Goal: Task Accomplishment & Management: Use online tool/utility

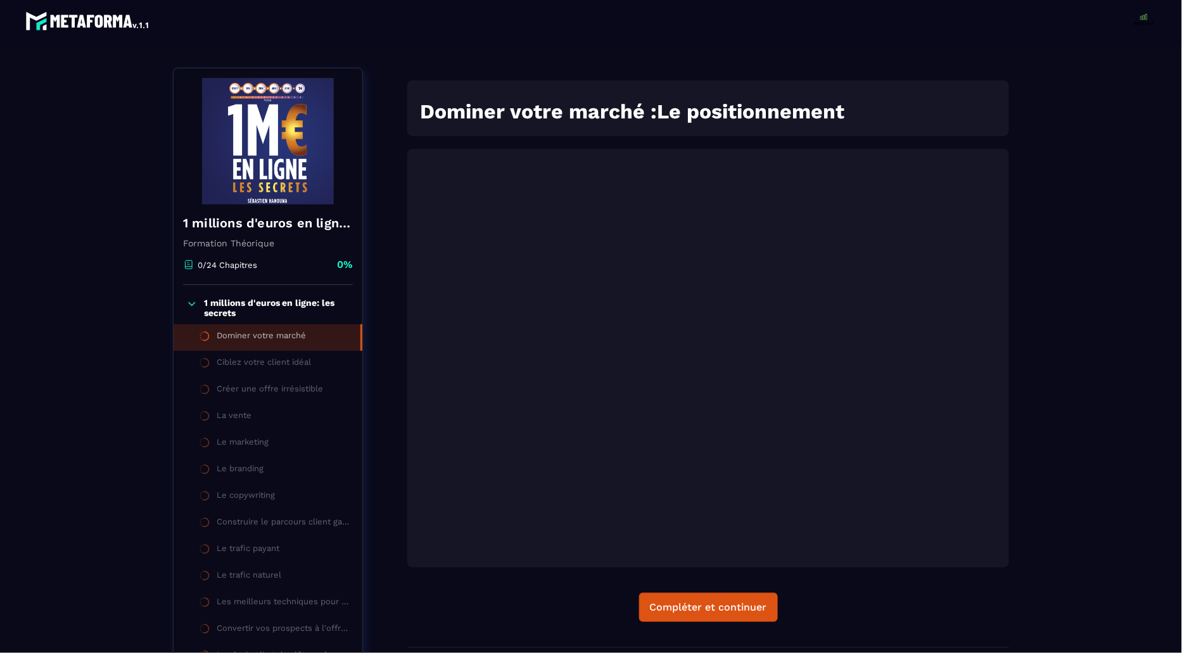
scroll to position [131, 0]
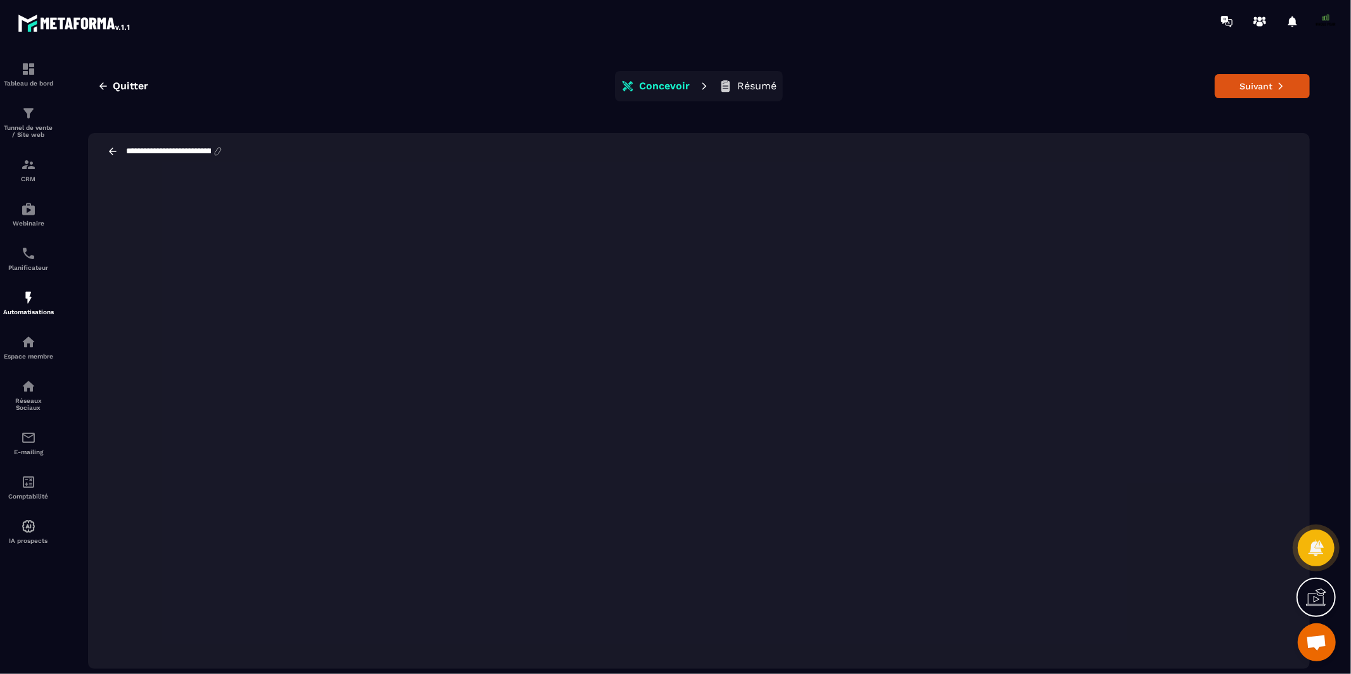
scroll to position [9673, 0]
click at [31, 306] on div "Automatisations" at bounding box center [28, 302] width 51 height 25
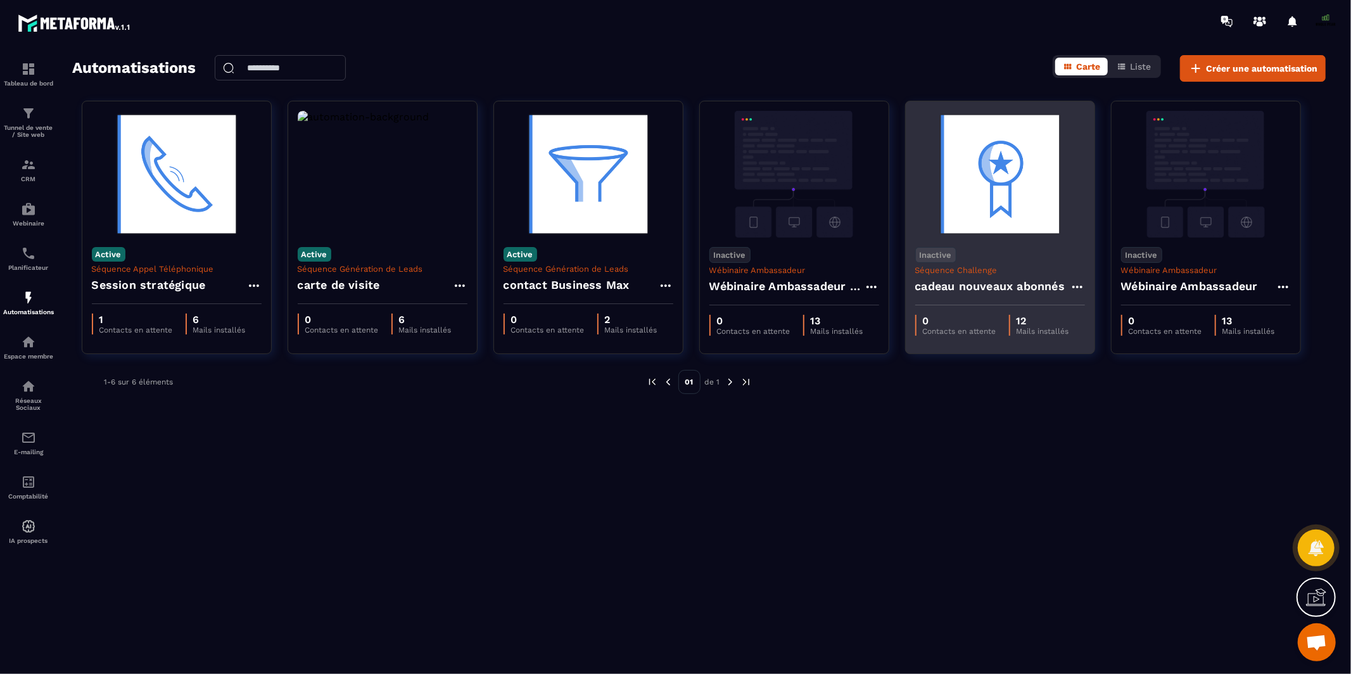
click at [997, 288] on h4 "cadeau nouveaux abonnés" at bounding box center [991, 287] width 150 height 18
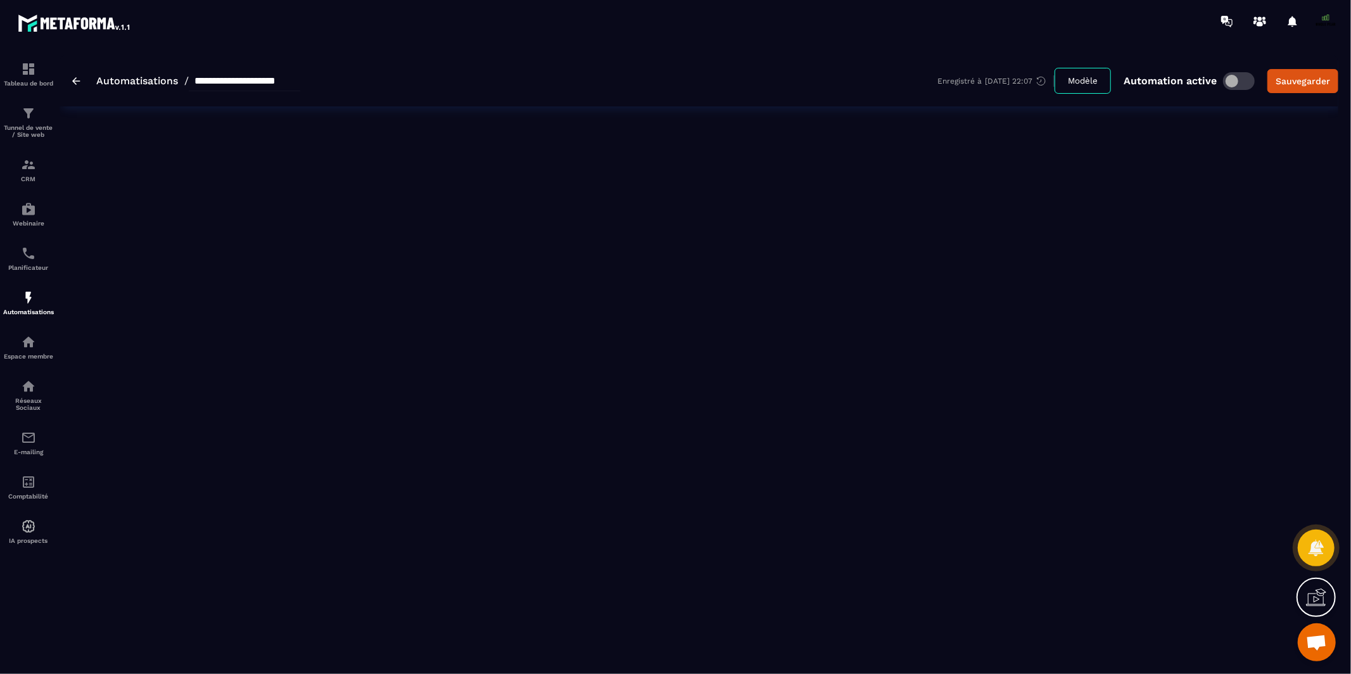
type input "**********"
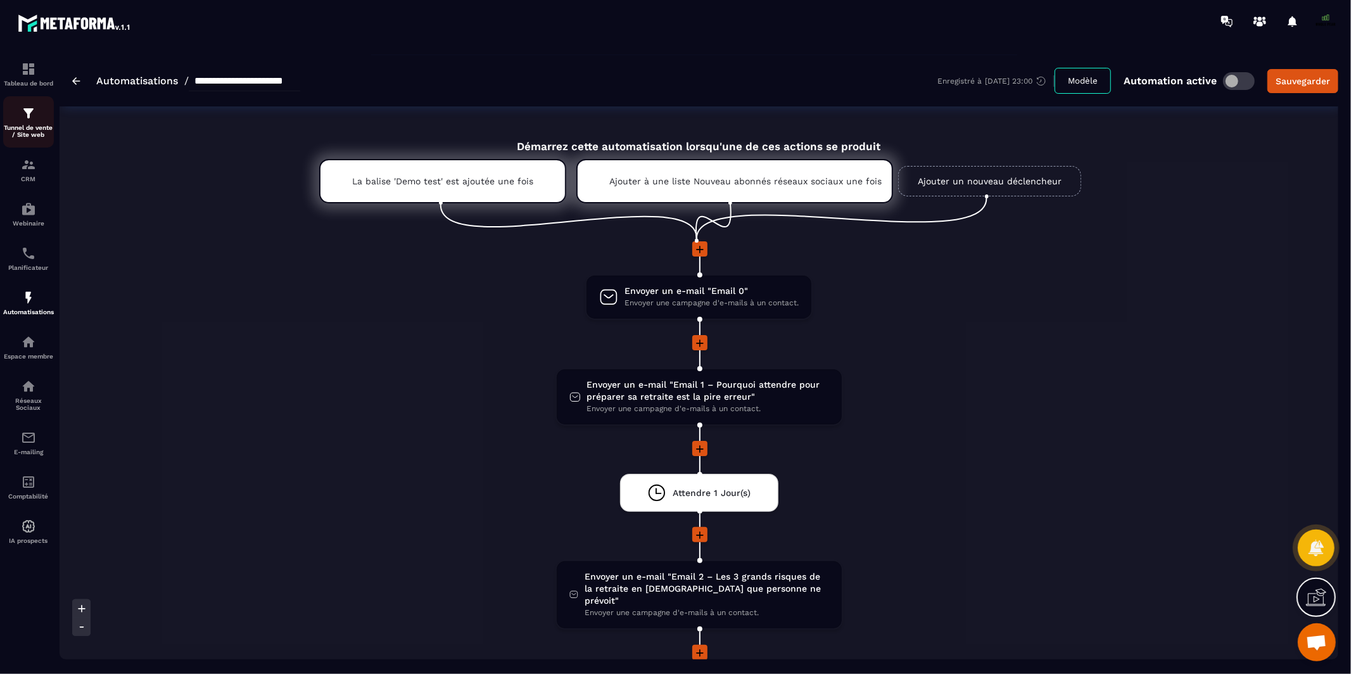
click at [27, 121] on div "Tunnel de vente / Site web" at bounding box center [28, 122] width 51 height 32
click at [701, 341] on icon at bounding box center [700, 344] width 8 height 8
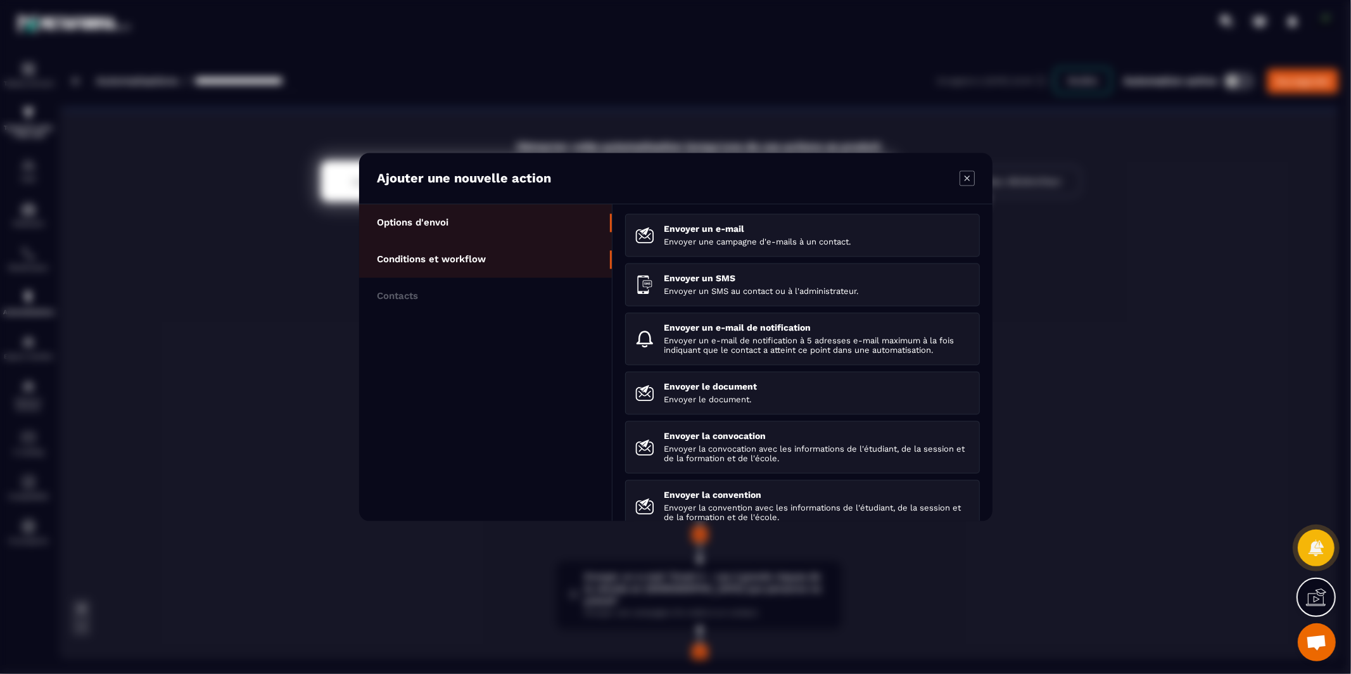
click at [480, 254] on p "Conditions et workflow" at bounding box center [431, 259] width 109 height 11
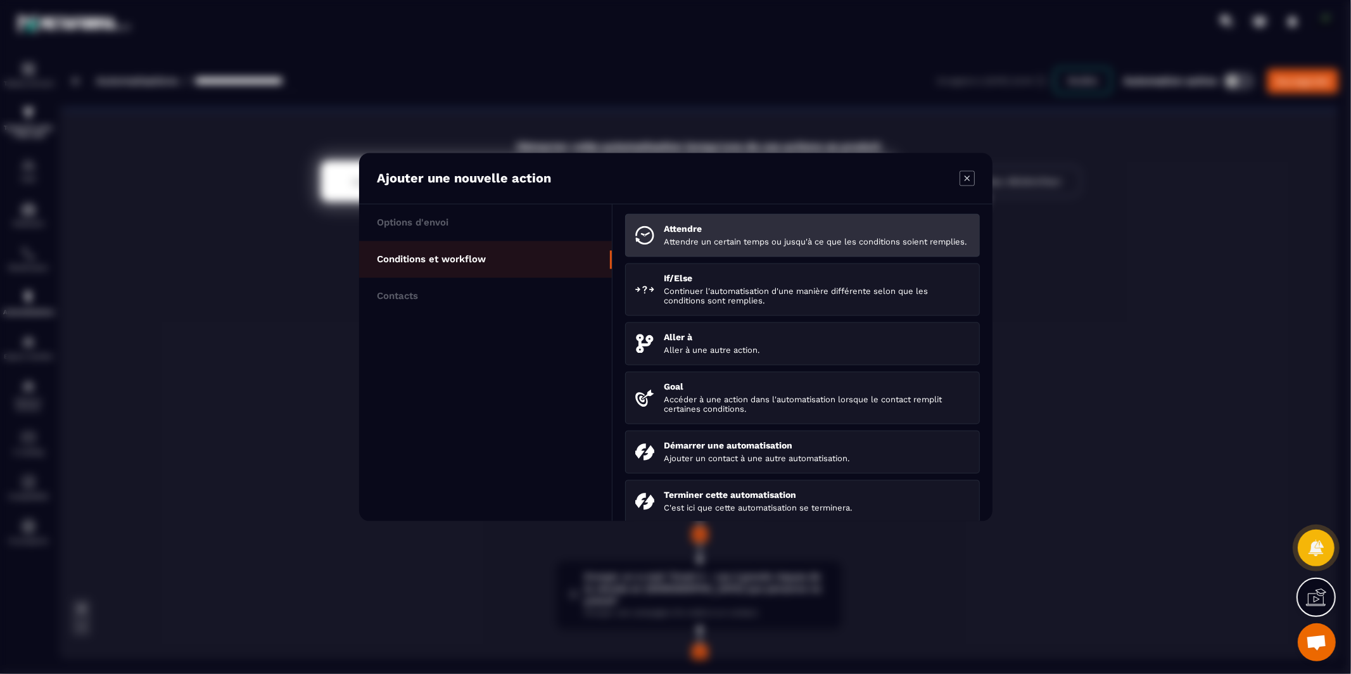
click at [765, 247] on p "Attendre un certain temps ou jusqu'à ce que les conditions soient remplies." at bounding box center [817, 243] width 306 height 10
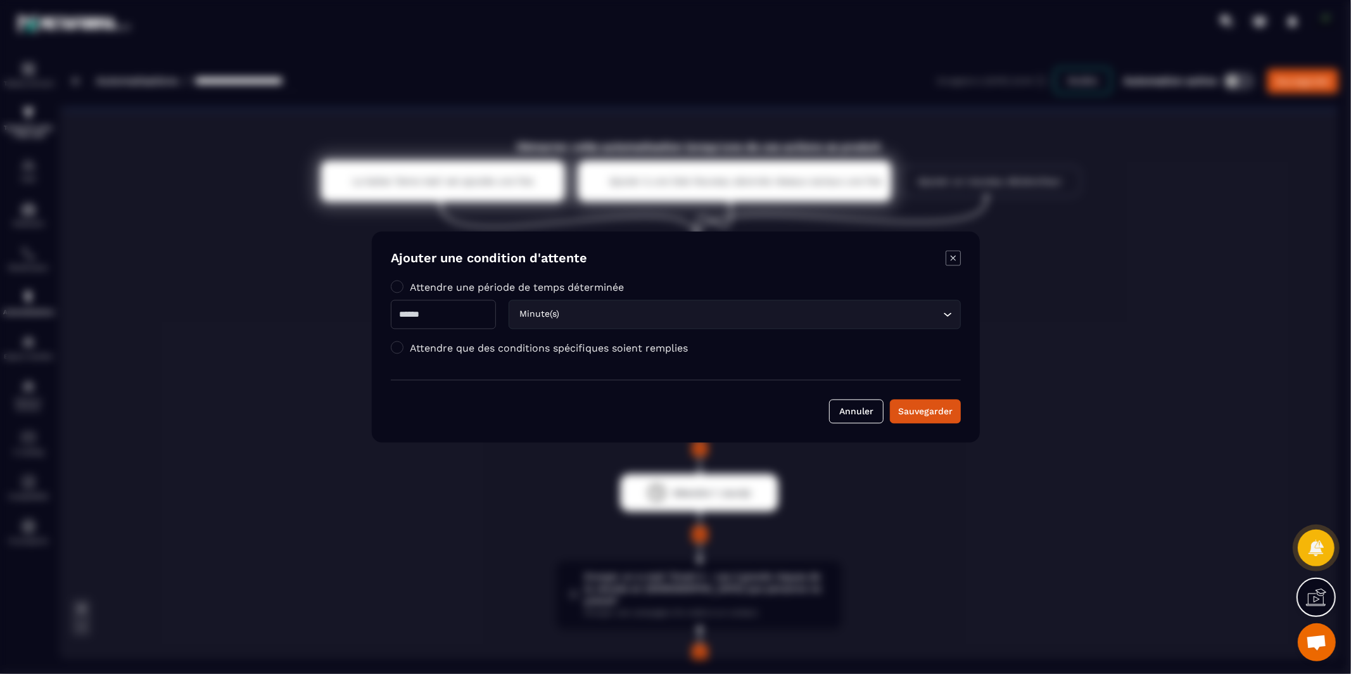
click at [450, 312] on input "Modal window" at bounding box center [443, 314] width 105 height 29
type input "*"
click at [651, 348] on label "Attendre que des conditions spécifiques soient remplies" at bounding box center [549, 348] width 278 height 12
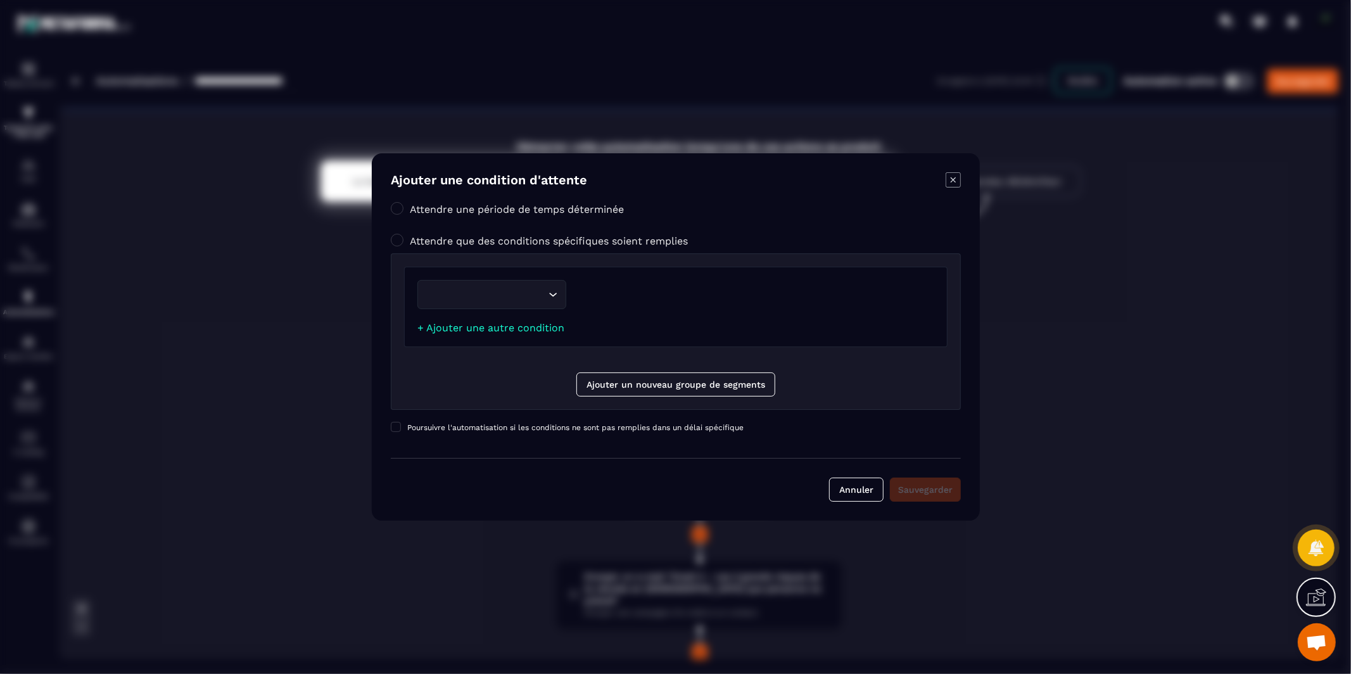
click at [574, 205] on label "Attendre une période de temps déterminée" at bounding box center [517, 209] width 214 height 12
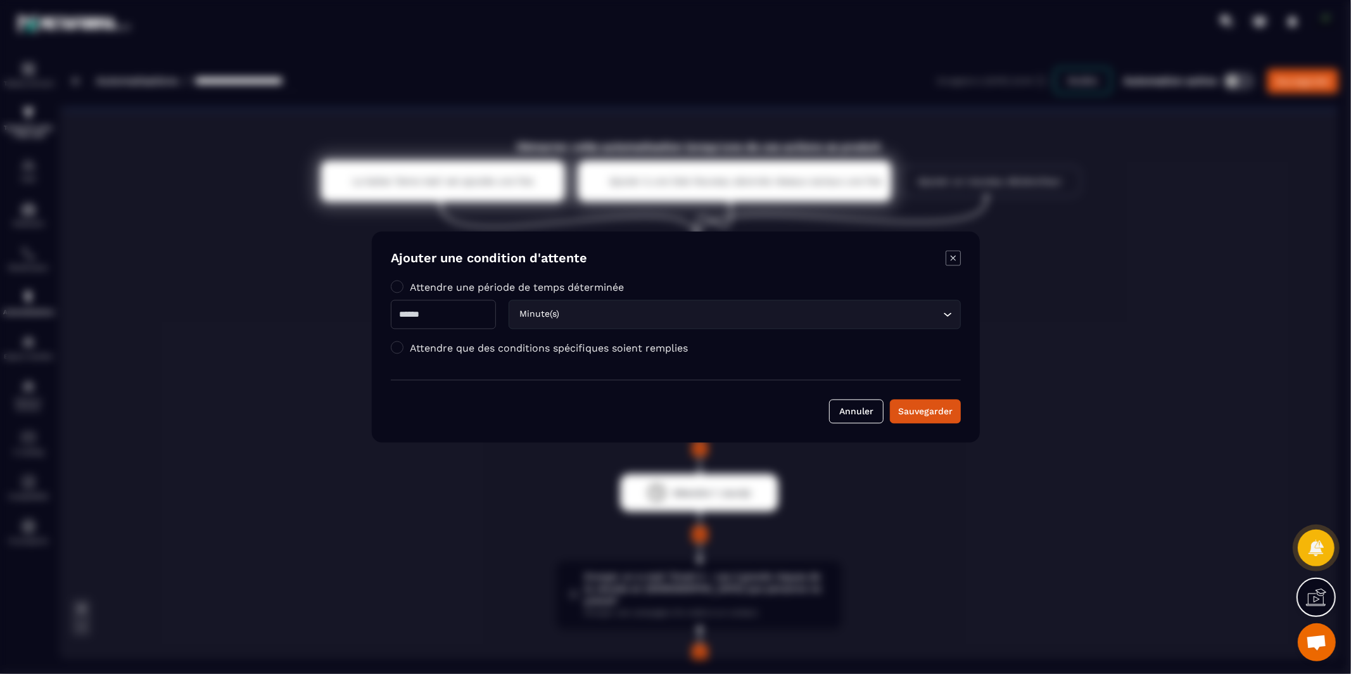
click at [492, 309] on input "Modal window" at bounding box center [443, 314] width 105 height 29
type input "*"
click at [934, 410] on div "Sauvegarder" at bounding box center [925, 411] width 54 height 13
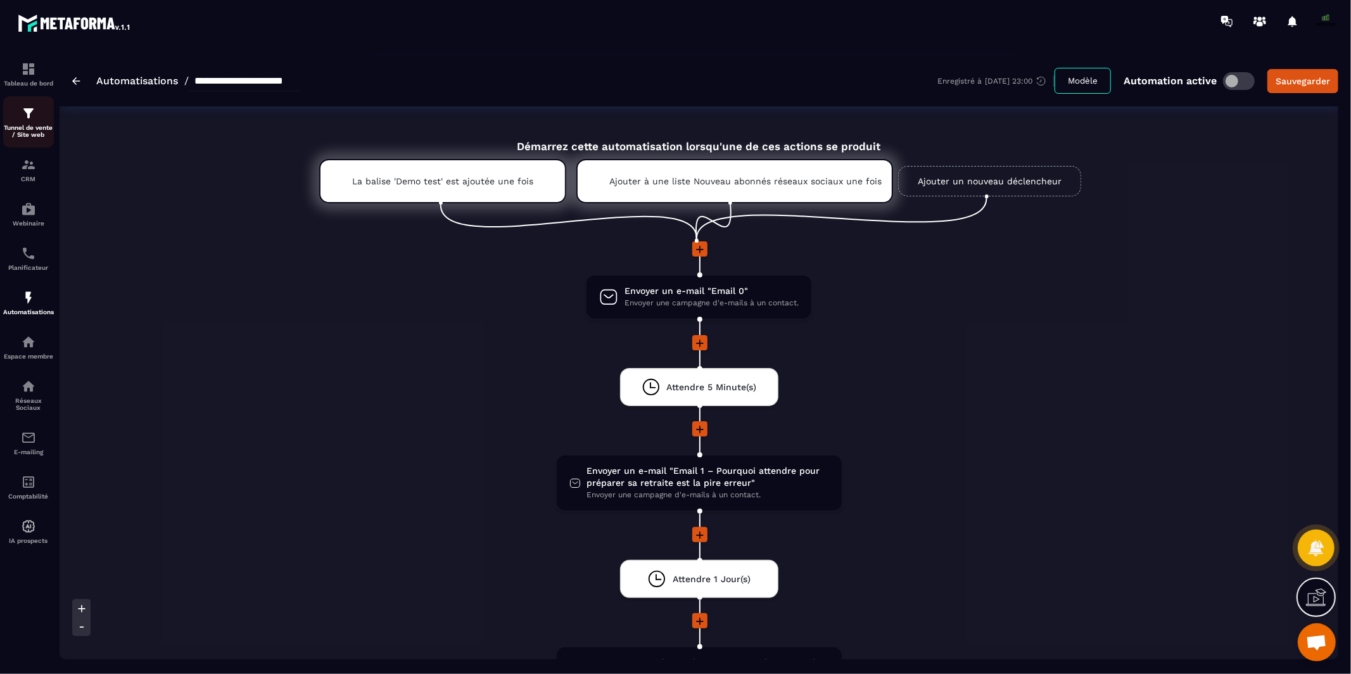
click at [27, 122] on div "Tunnel de vente / Site web" at bounding box center [28, 122] width 51 height 32
click at [27, 119] on img at bounding box center [28, 113] width 15 height 15
click at [27, 127] on p "Tunnel de vente / Site web" at bounding box center [28, 131] width 51 height 14
click at [31, 71] on img at bounding box center [28, 68] width 15 height 15
